Goal: Find specific page/section: Find specific page/section

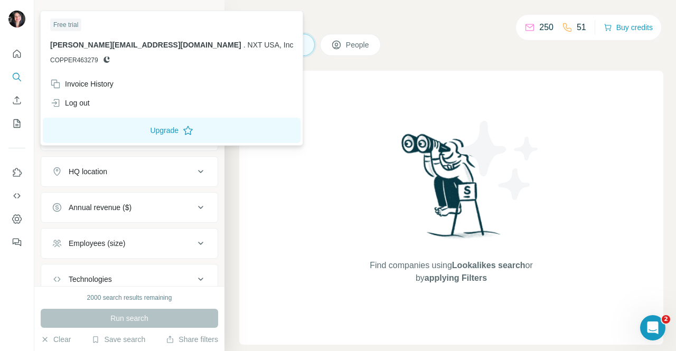
click at [17, 20] on img at bounding box center [16, 19] width 17 height 17
click at [70, 47] on span "[PERSON_NAME][EMAIL_ADDRESS][DOMAIN_NAME]" at bounding box center [145, 45] width 191 height 8
click at [19, 53] on icon "Quick start" at bounding box center [17, 54] width 11 height 11
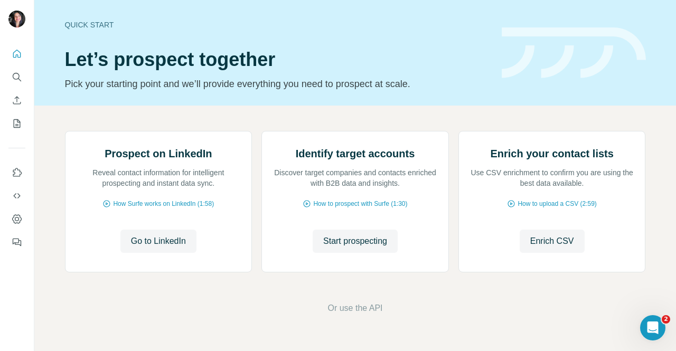
scroll to position [93, 0]
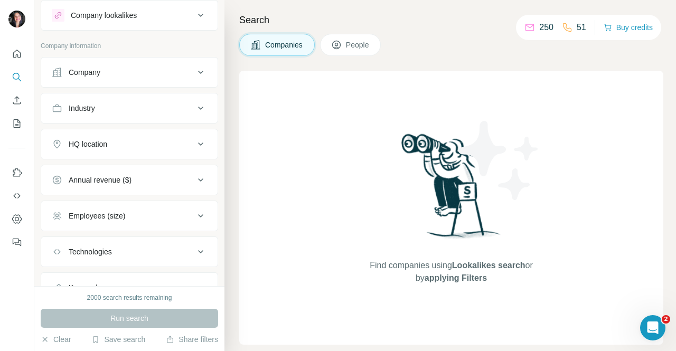
scroll to position [71, 0]
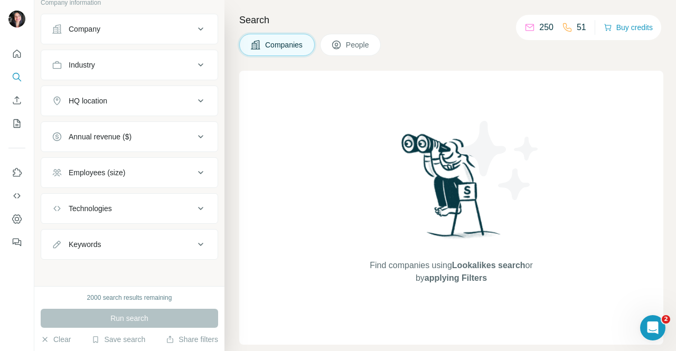
click at [533, 31] on div "250" at bounding box center [539, 27] width 29 height 13
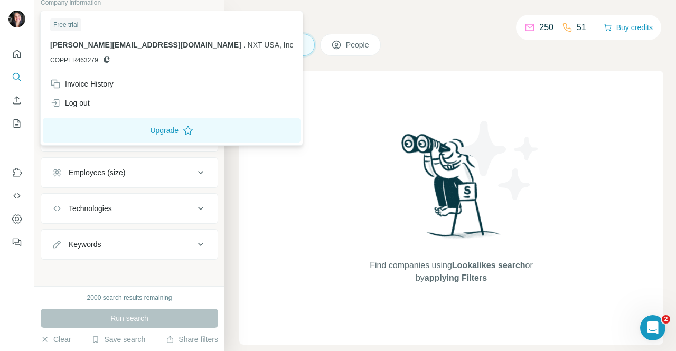
click at [21, 23] on img at bounding box center [16, 19] width 17 height 17
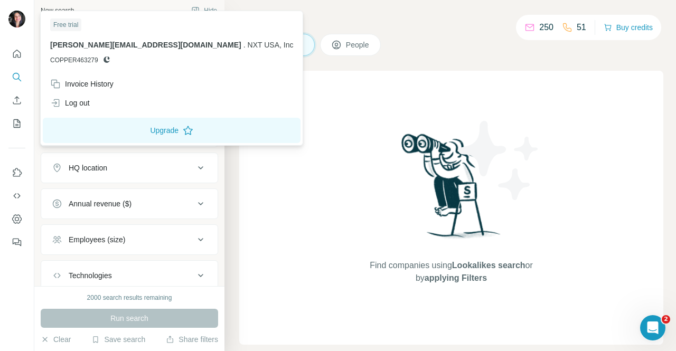
scroll to position [0, 0]
click at [432, 7] on div "Search Companies People Find companies using Lookalikes search or by applying F…" at bounding box center [451, 175] width 452 height 351
